Goal: Task Accomplishment & Management: Use online tool/utility

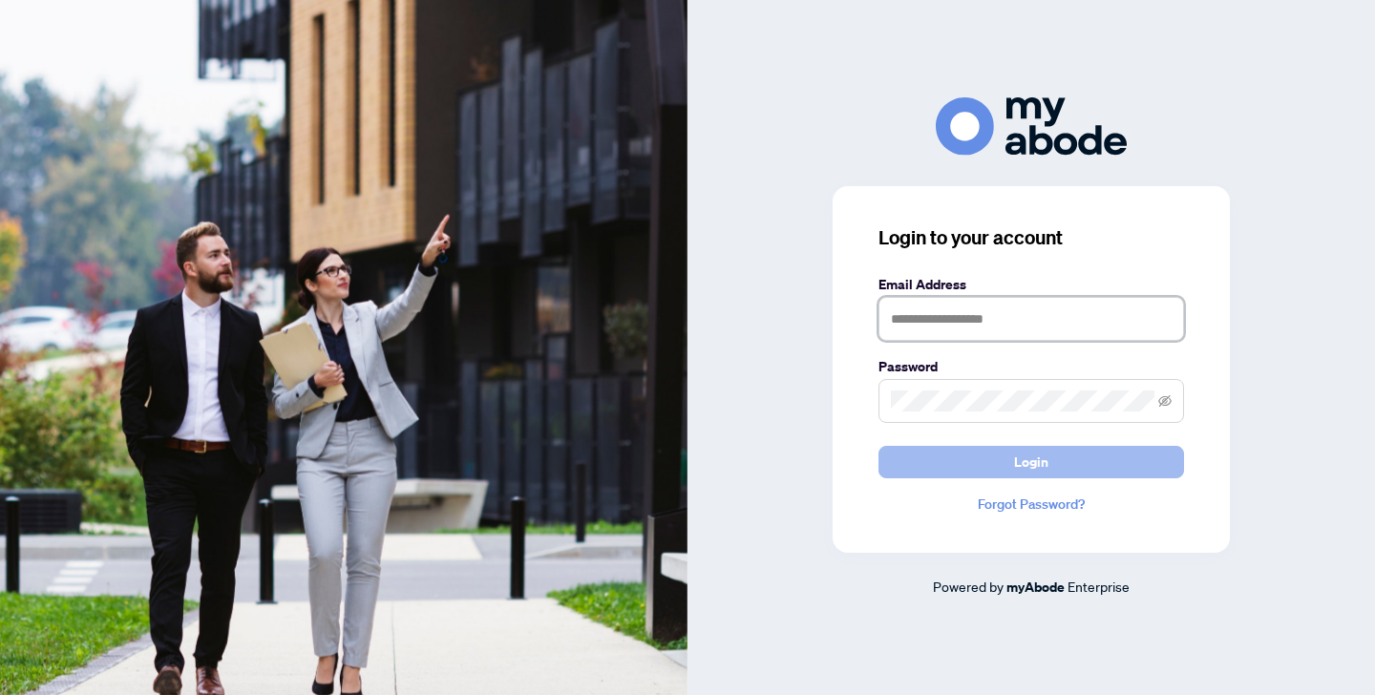
type input "**********"
click at [1041, 467] on span "Login" at bounding box center [1031, 462] width 34 height 31
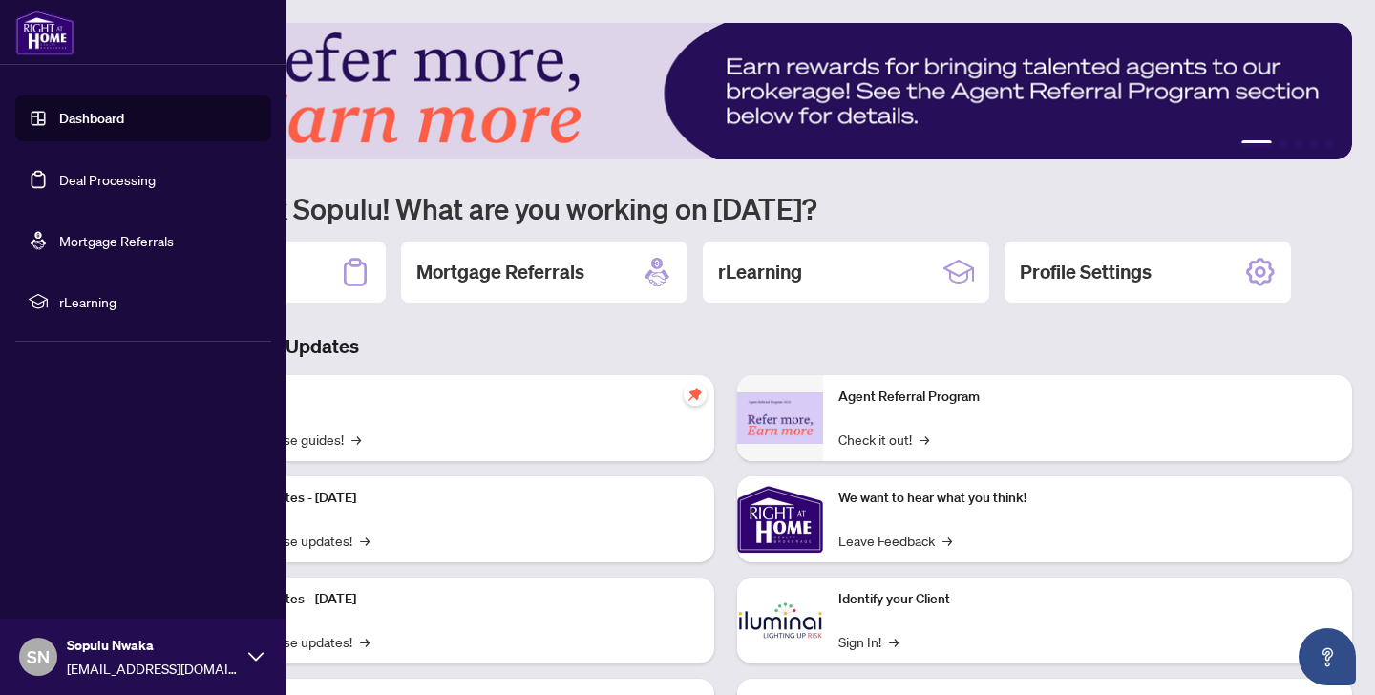
click at [59, 176] on link "Deal Processing" at bounding box center [107, 179] width 96 height 17
